Goal: Transaction & Acquisition: Obtain resource

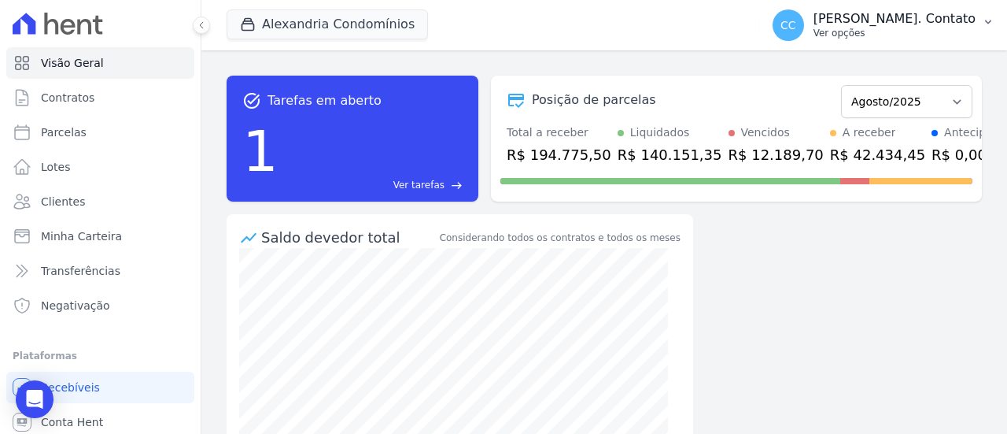
click at [924, 34] on p "Ver opções" at bounding box center [895, 33] width 162 height 13
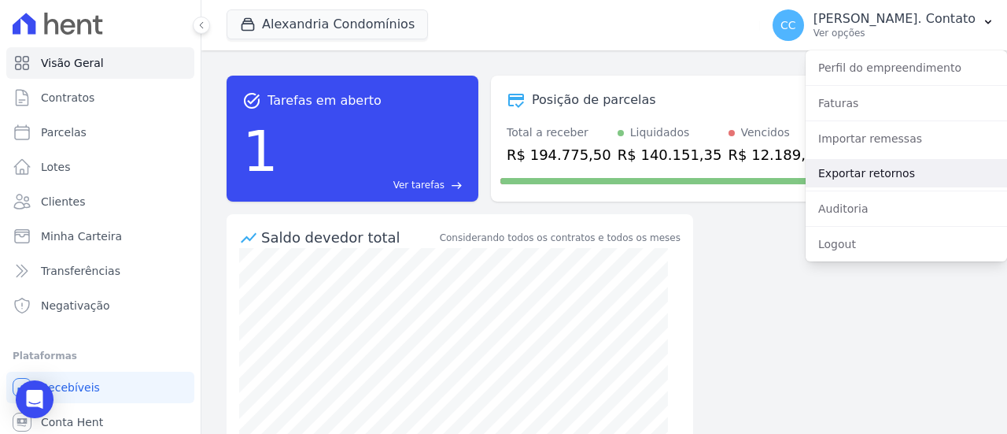
click at [894, 168] on link "Exportar retornos" at bounding box center [906, 173] width 201 height 28
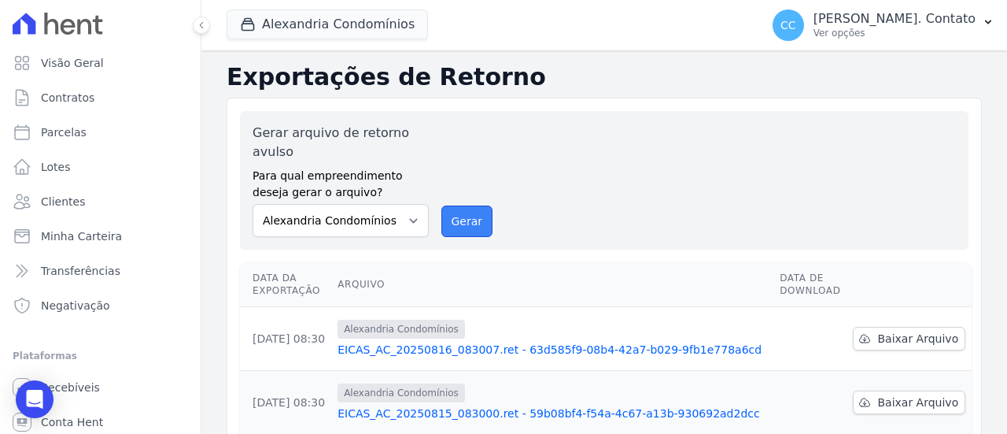
click at [473, 223] on button "Gerar" at bounding box center [467, 220] width 52 height 31
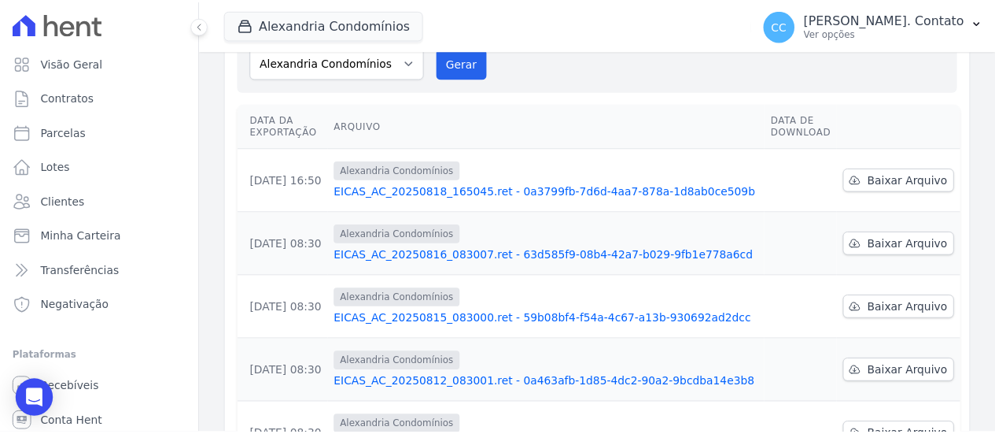
scroll to position [236, 0]
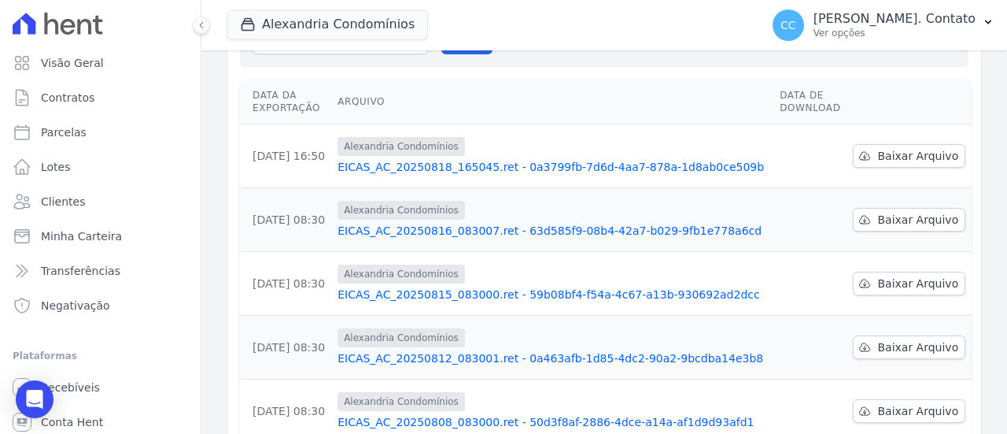
click at [520, 159] on link "EICAS_AC_20250818_165045.ret - 0a3799fb-7d6d-4aa7-878a-1d8ab0ce509b" at bounding box center [553, 167] width 430 height 16
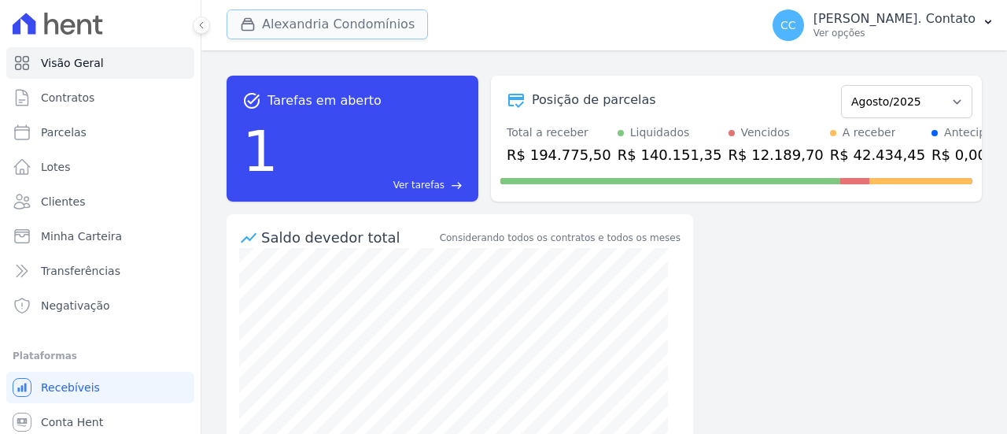
click at [334, 20] on button "Alexandria Condomínios" at bounding box center [327, 24] width 201 height 30
click at [283, 21] on button "Alexandria Condomínios" at bounding box center [327, 24] width 201 height 30
click at [279, 28] on button "Alexandria Condomínios" at bounding box center [327, 24] width 201 height 30
click at [271, 26] on button "Alexandria Condomínios" at bounding box center [327, 24] width 201 height 30
click at [200, 22] on icon at bounding box center [201, 24] width 9 height 9
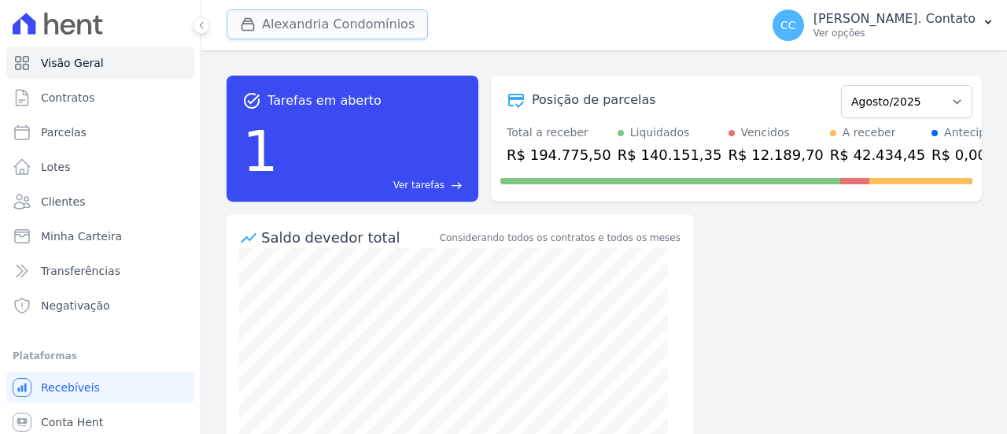
click at [275, 24] on button "Alexandria Condomínios" at bounding box center [327, 24] width 201 height 30
click at [923, 51] on div "task_alt Tarefas em aberto 1 Ver tarefas east Posição de parcelas Março/2023 Ab…" at bounding box center [604, 241] width 806 height 383
click at [921, 34] on p "Ver opções" at bounding box center [895, 33] width 162 height 13
click at [921, 24] on p "[PERSON_NAME]. Contato" at bounding box center [895, 19] width 162 height 16
click at [905, 23] on p "[PERSON_NAME]. Contato" at bounding box center [895, 19] width 162 height 16
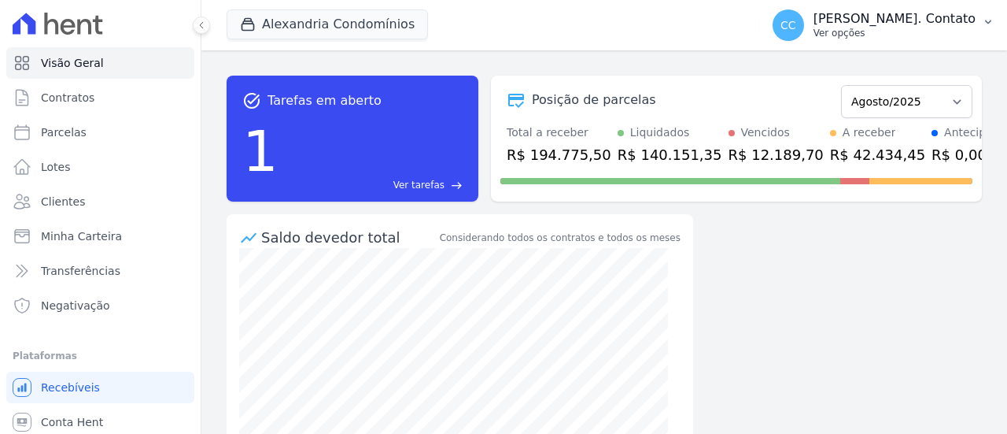
click at [986, 26] on icon "button" at bounding box center [988, 22] width 13 height 13
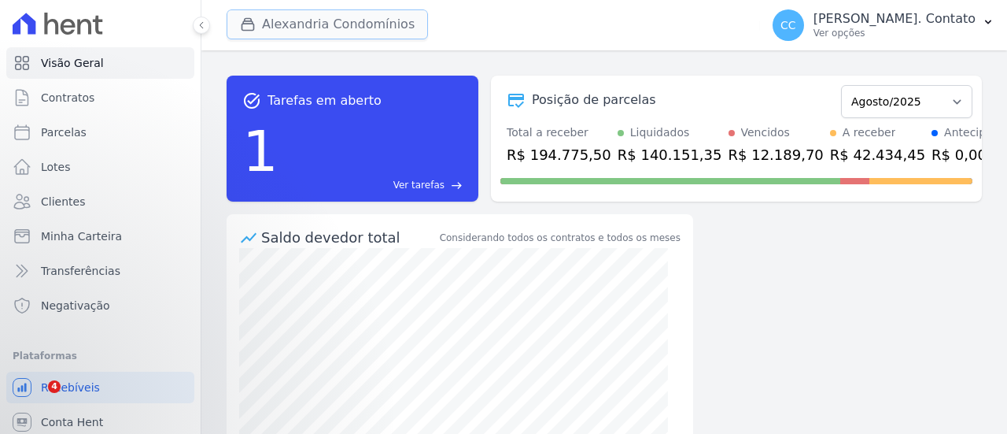
click at [295, 28] on button "Alexandria Condomínios" at bounding box center [327, 24] width 201 height 30
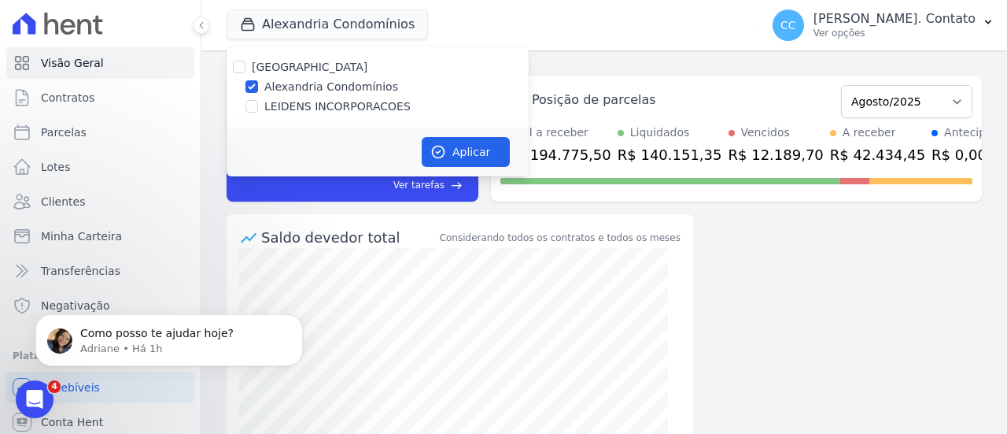
click at [298, 100] on label "LEIDENS INCORPORACOES" at bounding box center [337, 106] width 146 height 17
click at [258, 100] on input "LEIDENS INCORPORACOES" at bounding box center [251, 106] width 13 height 13
checkbox input "true"
click at [296, 81] on label "Alexandria Condomínios" at bounding box center [331, 87] width 134 height 17
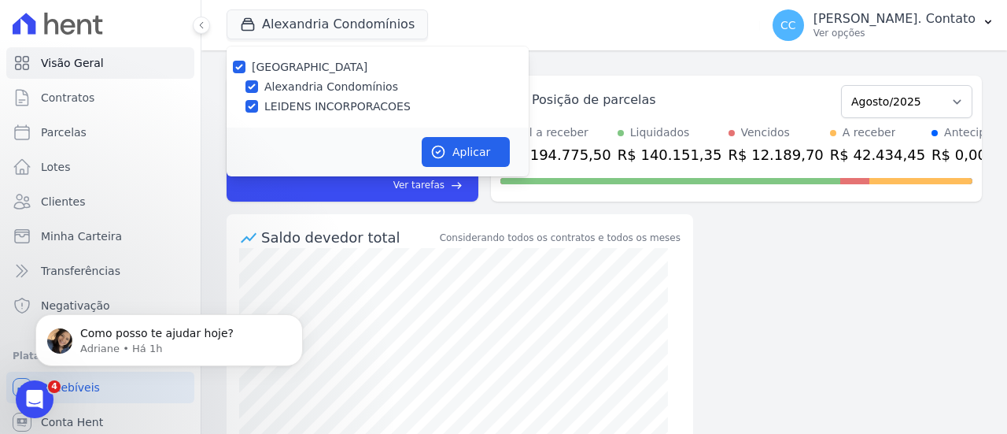
click at [258, 81] on input "Alexandria Condomínios" at bounding box center [251, 86] width 13 height 13
checkbox input "false"
click at [466, 142] on button "Aplicar" at bounding box center [466, 152] width 88 height 30
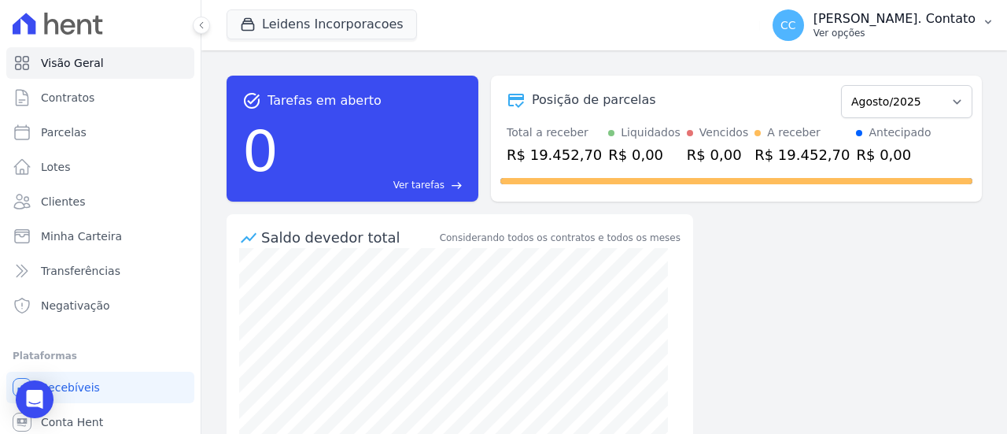
click at [940, 41] on button "CC [PERSON_NAME]. Contato Ver opções" at bounding box center [883, 25] width 247 height 44
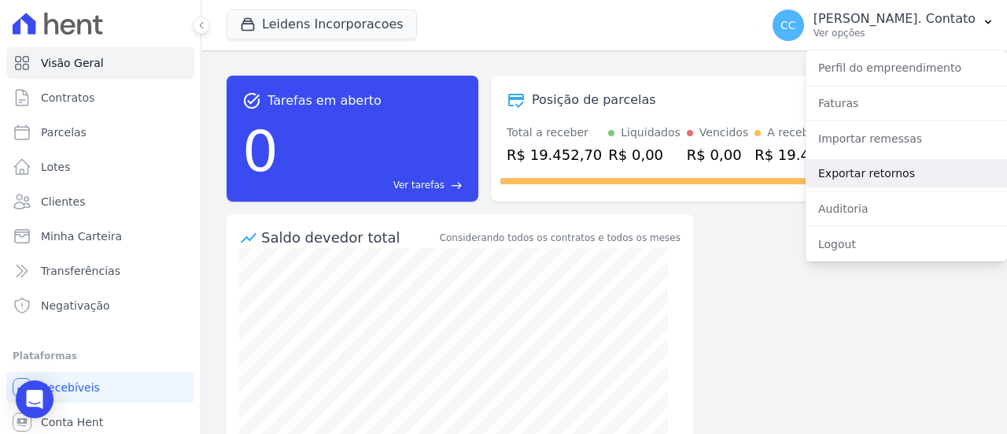
click at [914, 168] on link "Exportar retornos" at bounding box center [906, 173] width 201 height 28
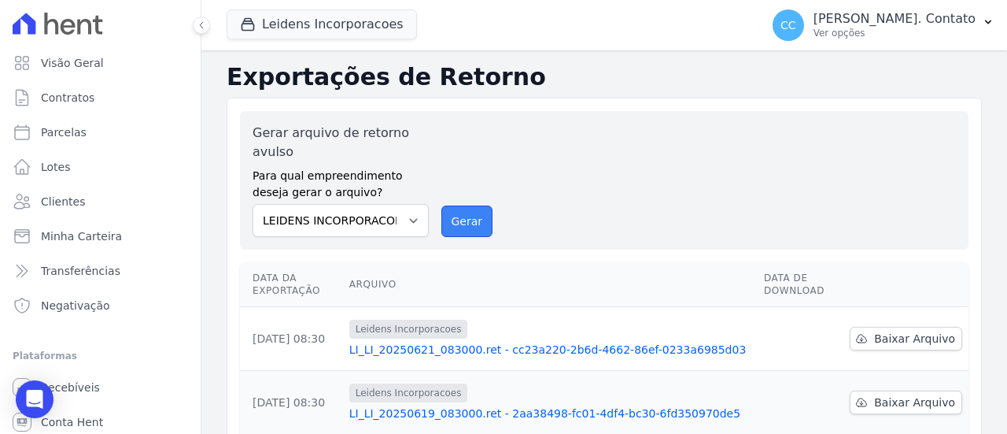
click at [457, 216] on button "Gerar" at bounding box center [467, 220] width 52 height 31
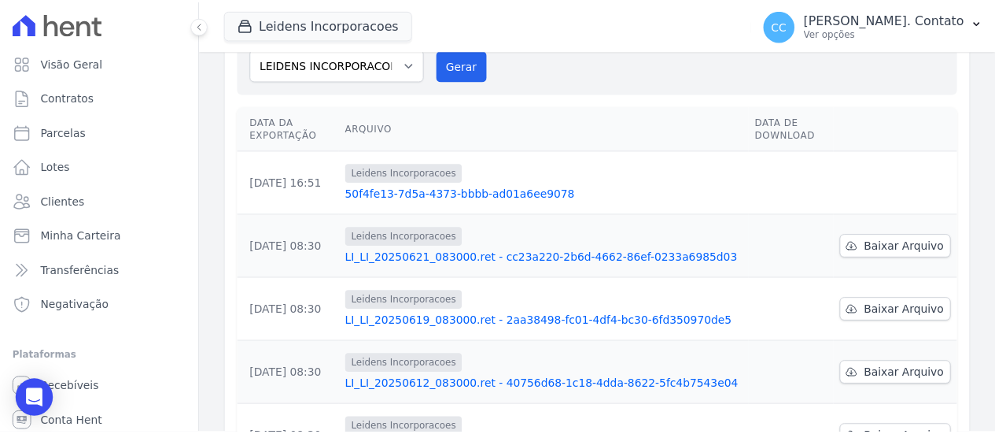
scroll to position [236, 0]
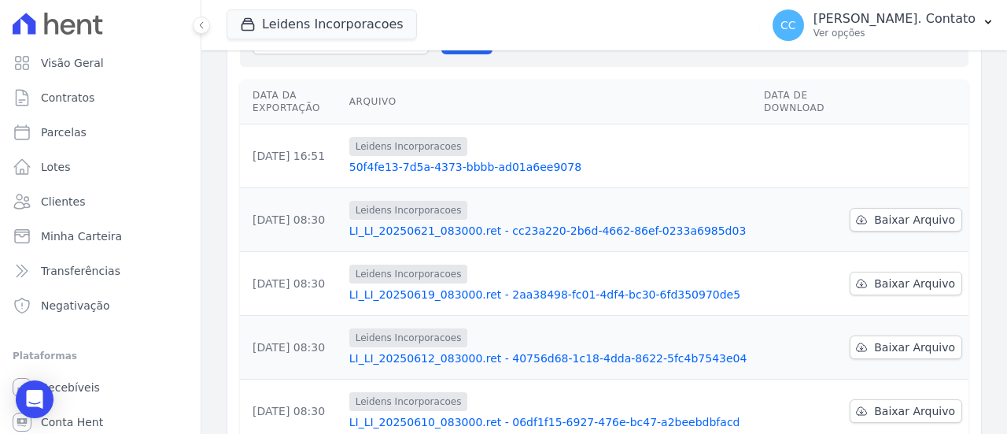
click at [521, 163] on link "50f4fe13-7d5a-4373-bbbb-ad01a6ee9078" at bounding box center [550, 167] width 402 height 16
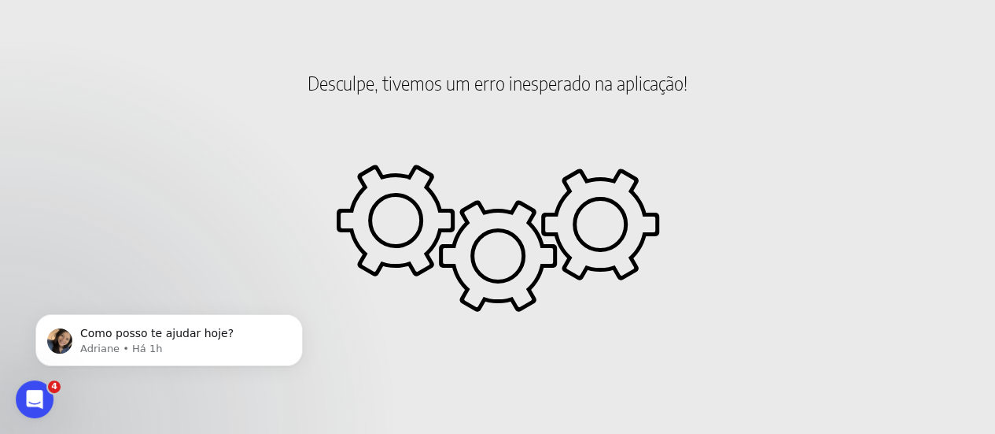
scroll to position [76, 0]
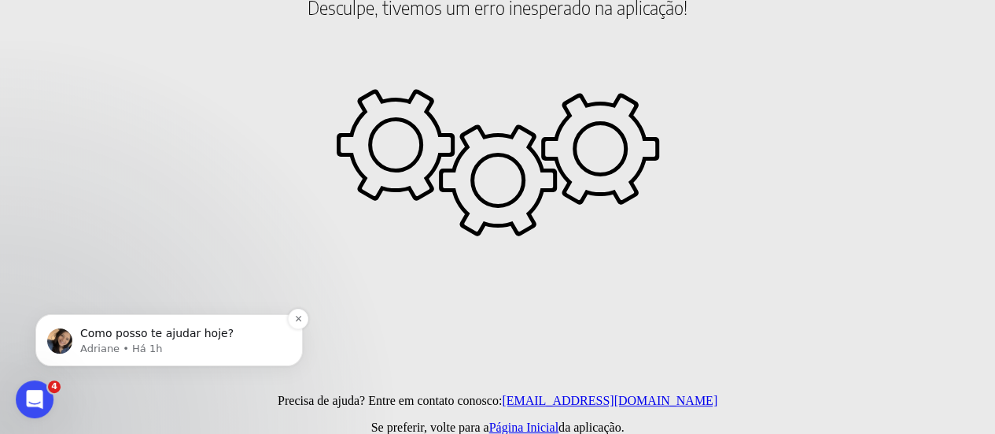
click at [164, 343] on p "Adriane • Há 1h" at bounding box center [181, 348] width 203 height 14
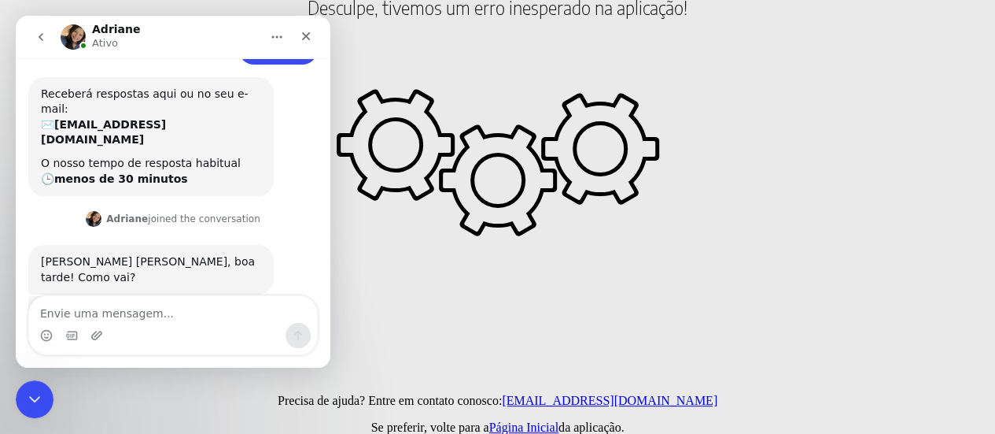
scroll to position [68, 0]
